Goal: Navigation & Orientation: Find specific page/section

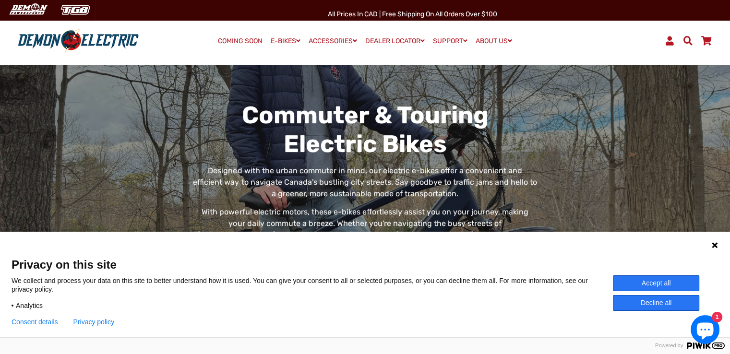
click at [624, 299] on button "Decline all" at bounding box center [656, 303] width 86 height 16
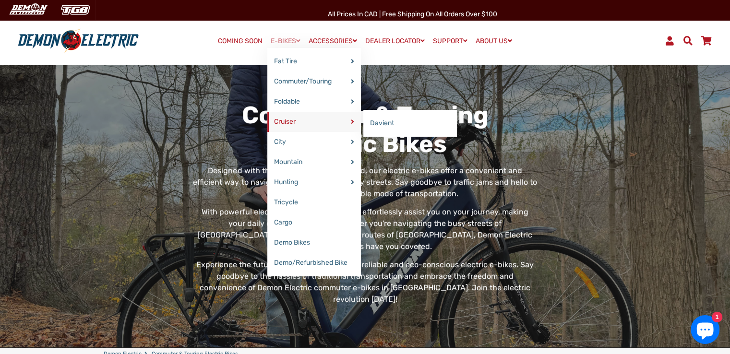
click at [287, 121] on link "Cruiser" at bounding box center [314, 122] width 94 height 20
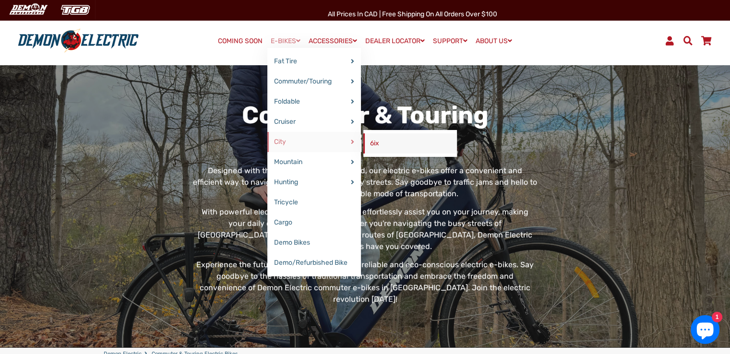
click at [377, 142] on link "6ix" at bounding box center [410, 143] width 94 height 20
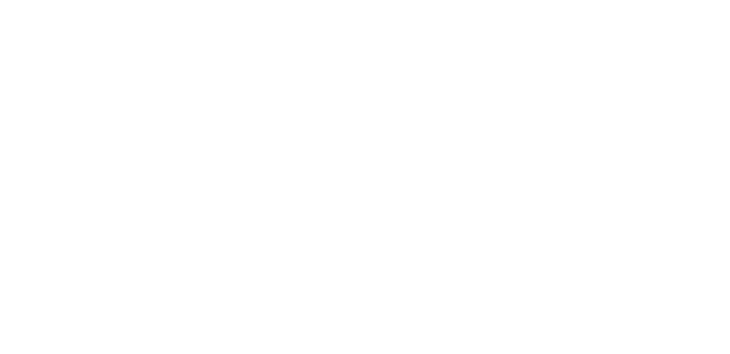
select select "******"
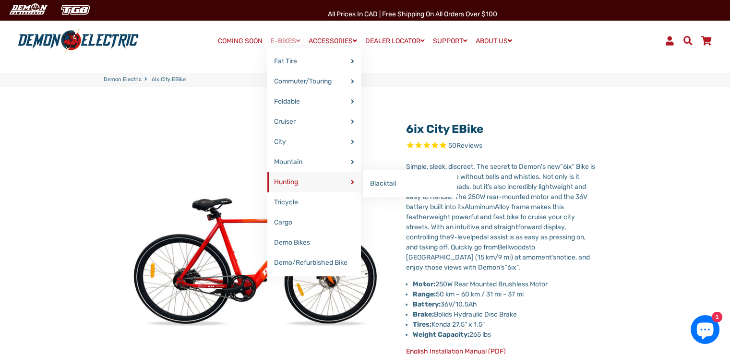
click at [292, 181] on link "Hunting" at bounding box center [314, 182] width 94 height 20
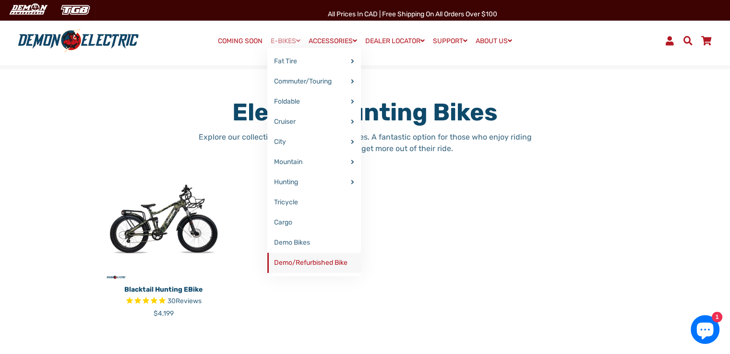
click at [293, 265] on link "Demo/Refurbished Bike" at bounding box center [314, 263] width 94 height 20
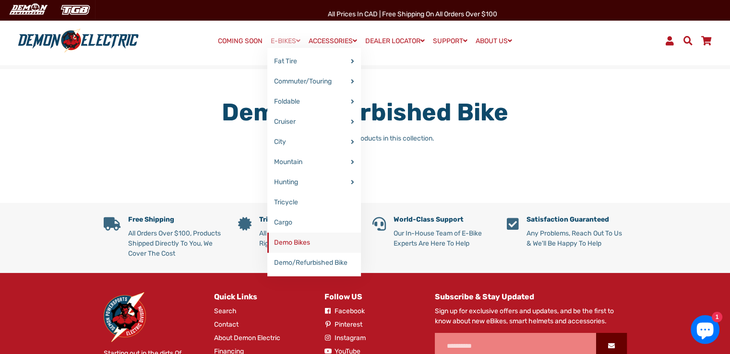
click at [284, 242] on link "Demo Bikes" at bounding box center [314, 243] width 94 height 20
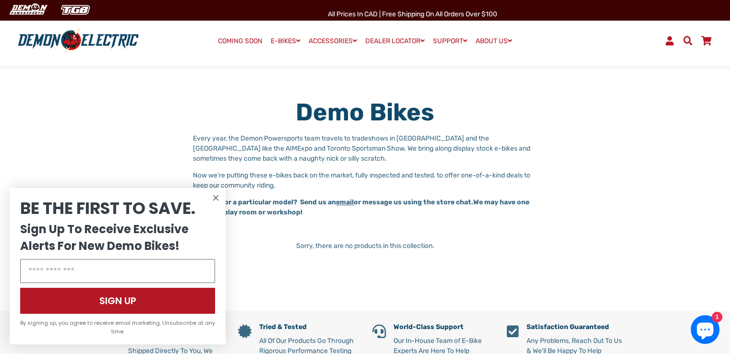
click at [215, 194] on circle "Close dialog" at bounding box center [216, 198] width 12 height 12
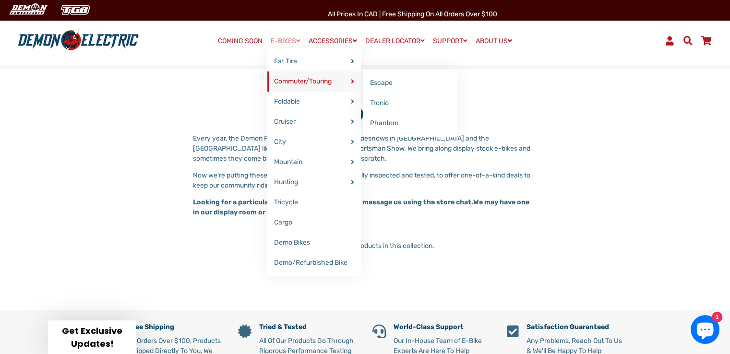
click at [293, 81] on link "Commuter/Touring" at bounding box center [314, 82] width 94 height 20
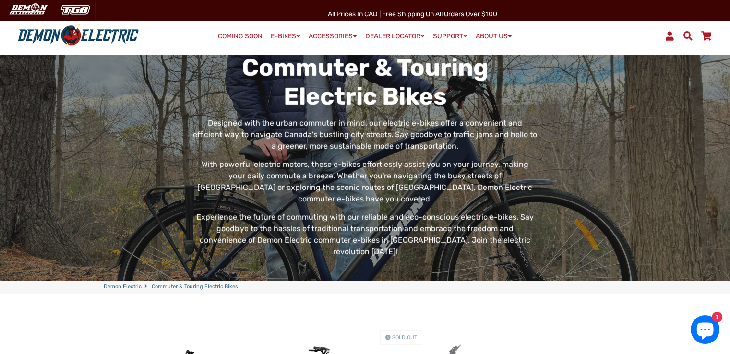
scroll to position [192, 0]
